Goal: Task Accomplishment & Management: Manage account settings

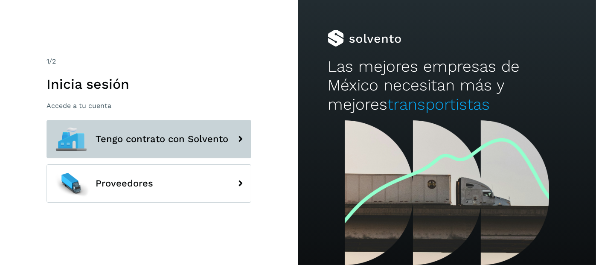
click at [134, 143] on span "Tengo contrato con Solvento" at bounding box center [162, 139] width 133 height 10
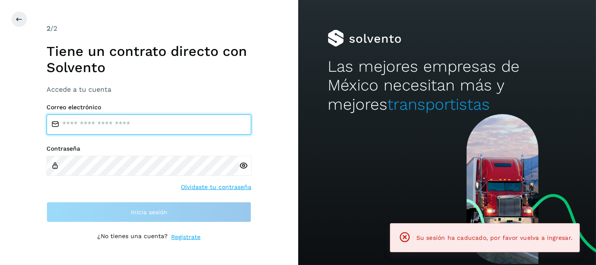
click at [134, 128] on input "email" at bounding box center [149, 124] width 205 height 20
type input "**********"
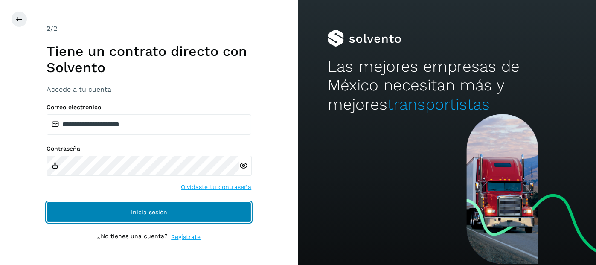
click at [138, 209] on span "Inicia sesión" at bounding box center [149, 212] width 36 height 6
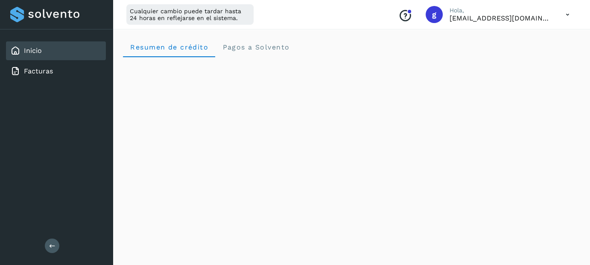
click at [49, 245] on icon at bounding box center [52, 245] width 6 height 6
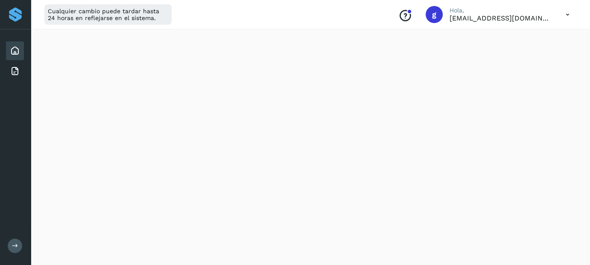
scroll to position [560, 0]
